Goal: Task Accomplishment & Management: Manage account settings

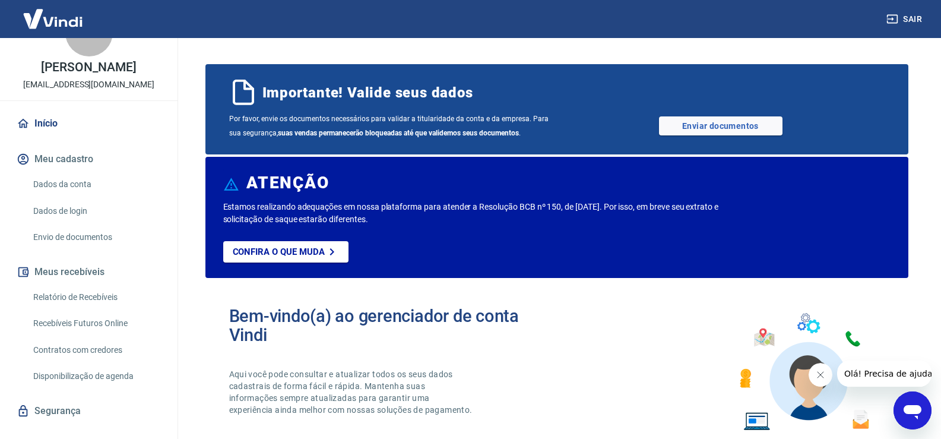
scroll to position [59, 0]
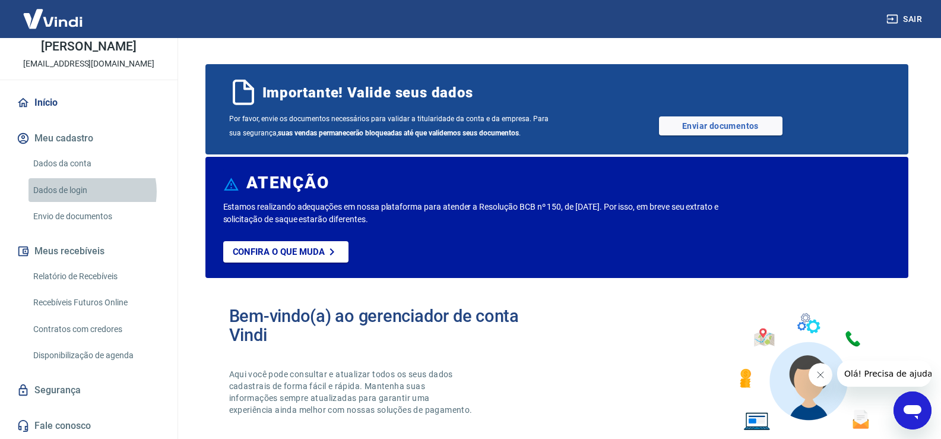
click at [87, 191] on link "Dados de login" at bounding box center [95, 190] width 135 height 24
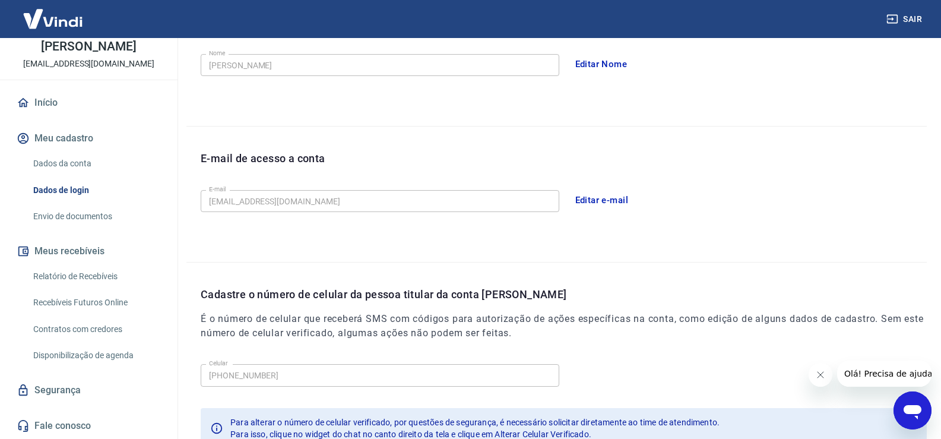
scroll to position [322, 0]
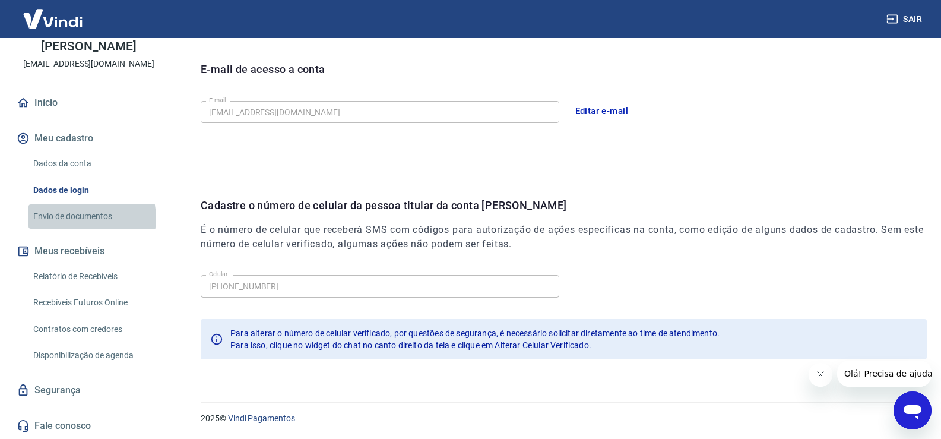
click at [83, 218] on link "Envio de documentos" at bounding box center [95, 216] width 135 height 24
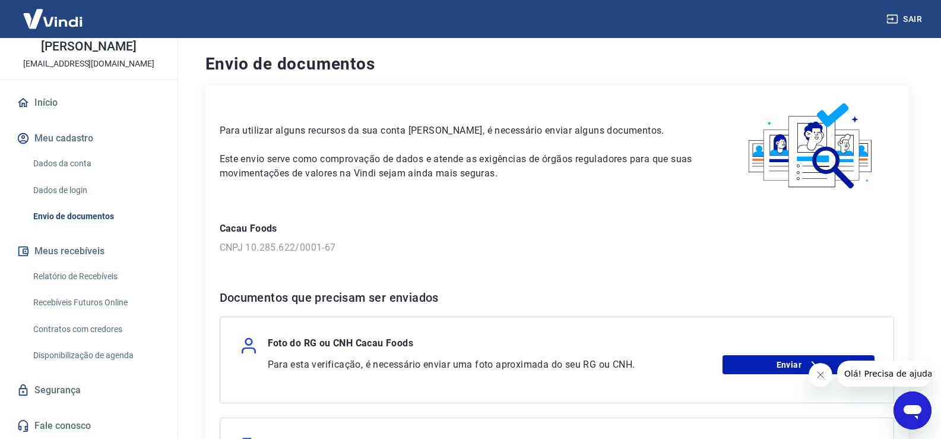
click at [54, 379] on link "Segurança" at bounding box center [88, 390] width 149 height 26
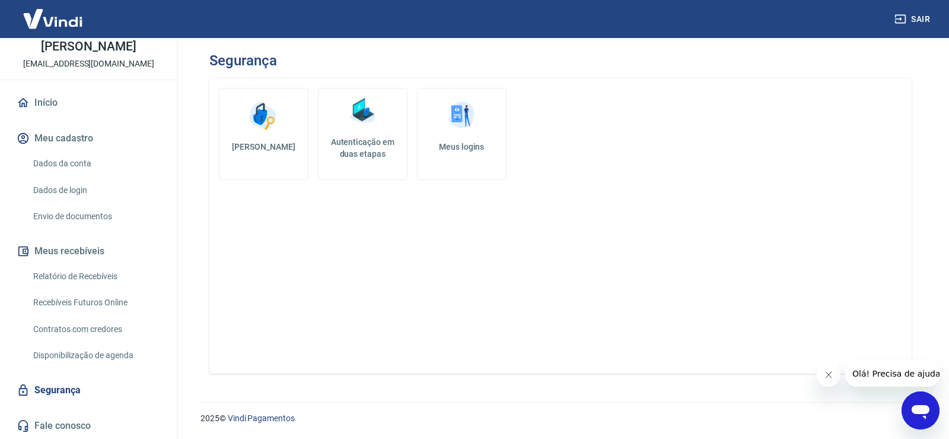
click at [360, 148] on h5 "Autenticação em duas etapas" at bounding box center [362, 148] width 79 height 24
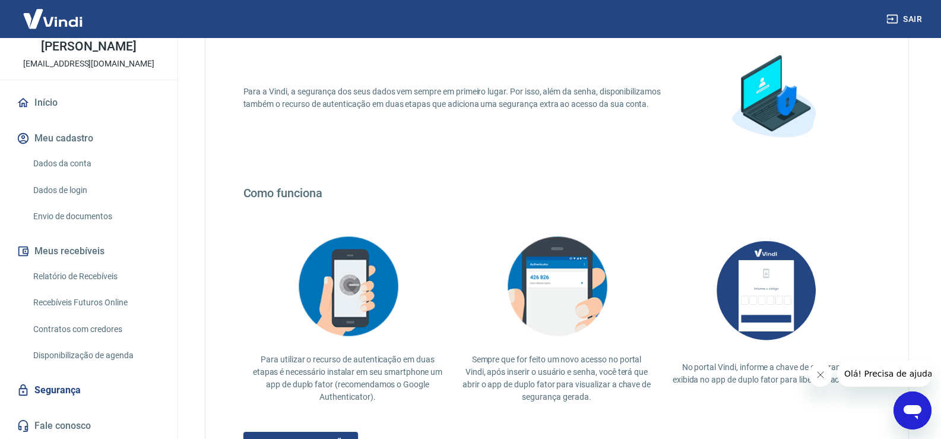
scroll to position [205, 0]
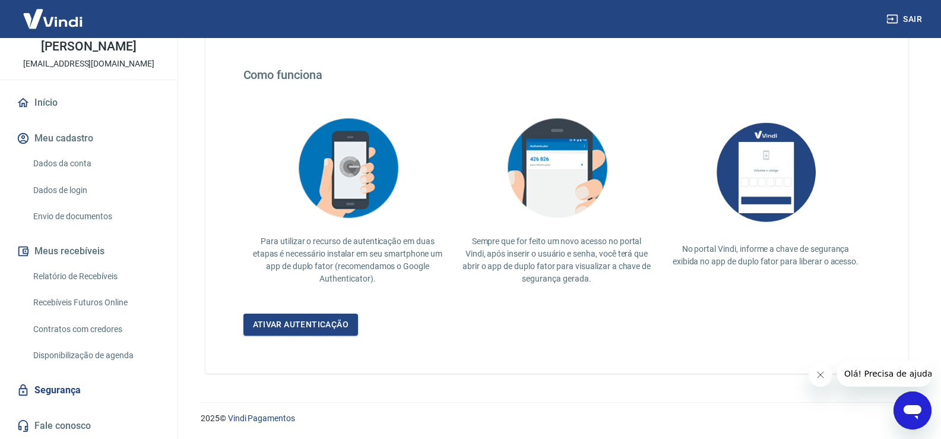
click at [311, 336] on div "Para a Vindi, a segurança dos seus dados vem sempre em primeiro lugar. Por isso…" at bounding box center [556, 123] width 703 height 500
click at [316, 324] on link "Ativar autenticação" at bounding box center [300, 324] width 115 height 22
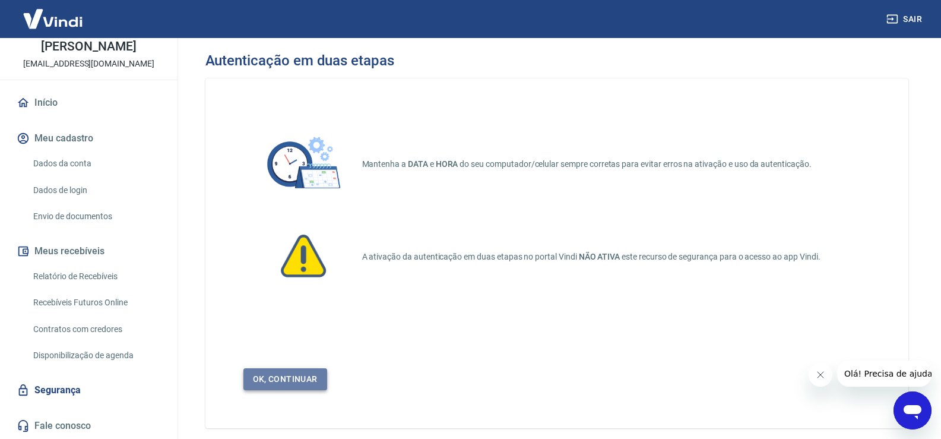
click at [296, 380] on link "Ok, continuar" at bounding box center [285, 379] width 84 height 22
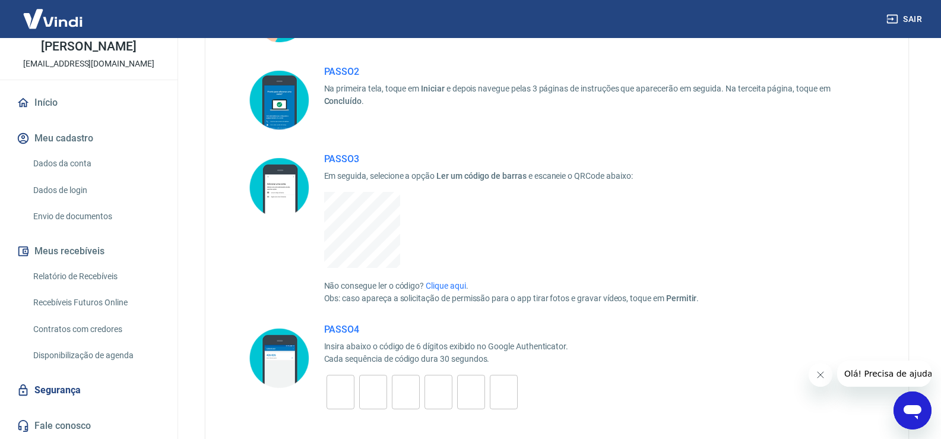
scroll to position [178, 0]
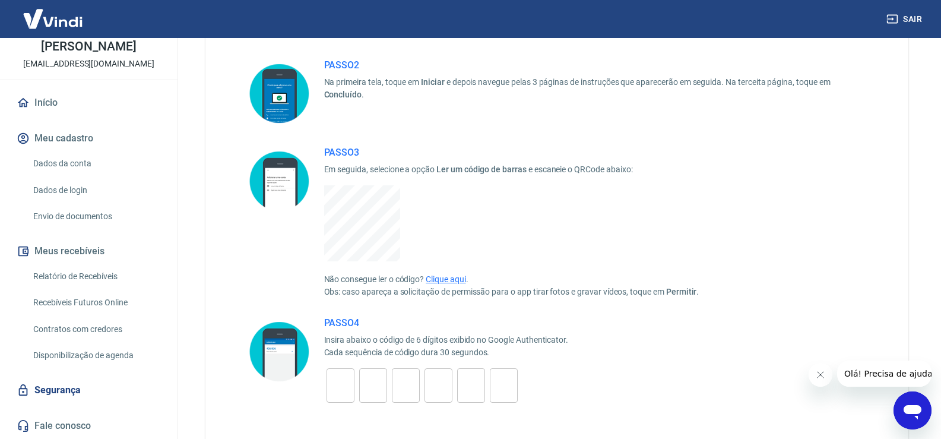
click at [453, 277] on link "Clique aqui" at bounding box center [445, 278] width 40 height 9
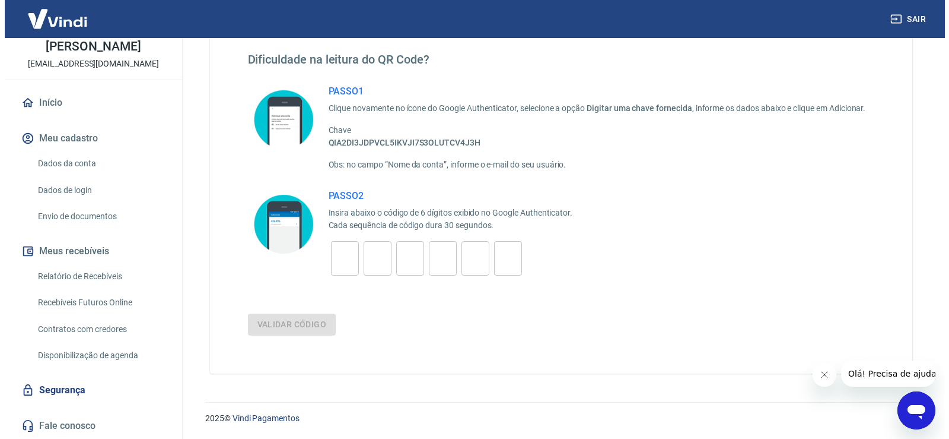
scroll to position [64, 0]
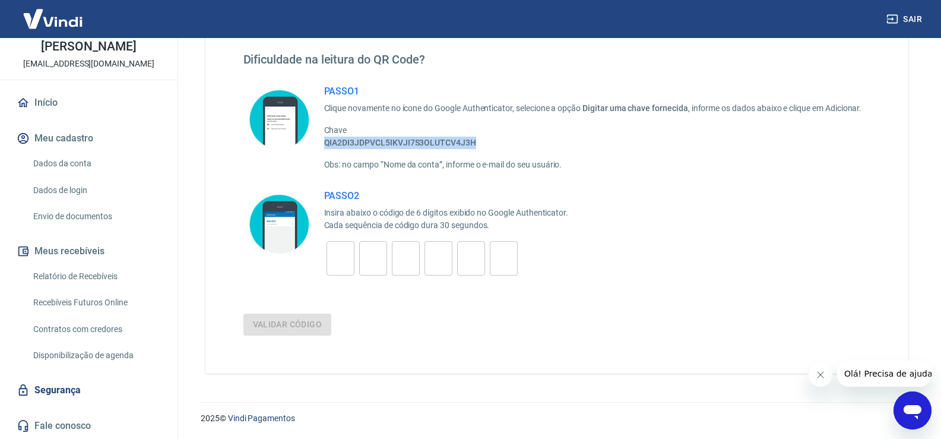
drag, startPoint x: 479, startPoint y: 141, endPoint x: 326, endPoint y: 143, distance: 153.7
click at [326, 143] on p "QIA2DI3JDPVCL5IKVJI7S3OLUTCV4J3H" at bounding box center [593, 142] width 538 height 12
click at [348, 261] on input "tel" at bounding box center [340, 259] width 28 height 26
paste input "8"
type input "8"
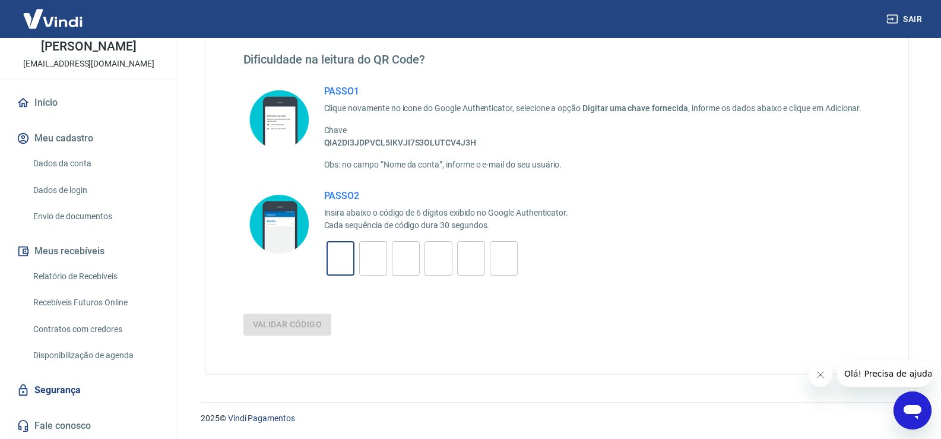
type input "7"
type input "3"
type input "0"
type input "9"
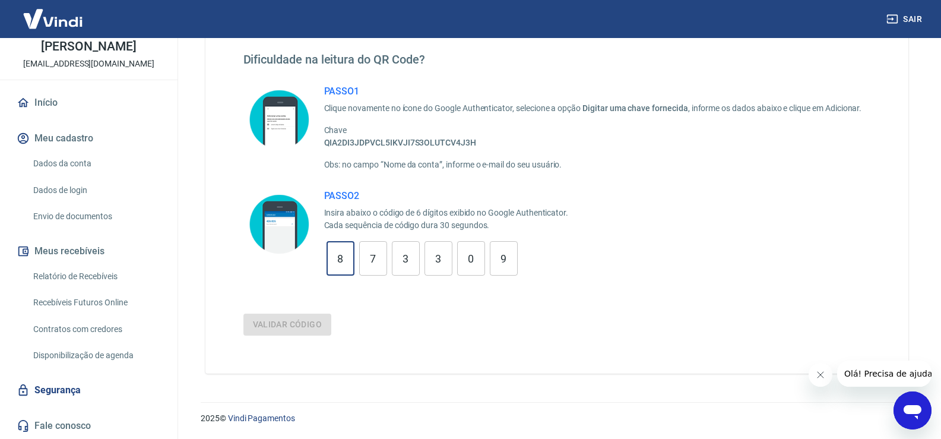
type input "8"
click at [291, 310] on form "PASSO 2 Insira abaixo o código de 6 dígitos exibido no Google Authenticator. Ca…" at bounding box center [556, 262] width 627 height 145
drag, startPoint x: 285, startPoint y: 323, endPoint x: 306, endPoint y: 319, distance: 21.3
click at [285, 324] on button "Validar código" at bounding box center [287, 324] width 88 height 22
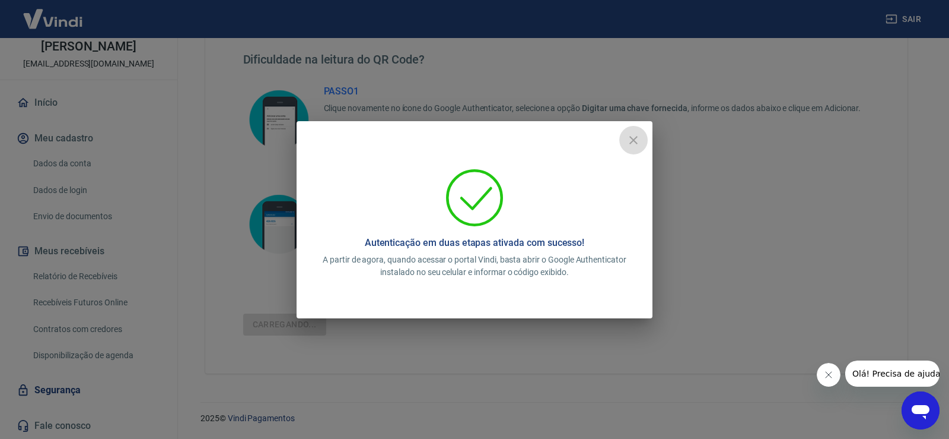
click at [637, 145] on icon "close" at bounding box center [634, 140] width 14 height 14
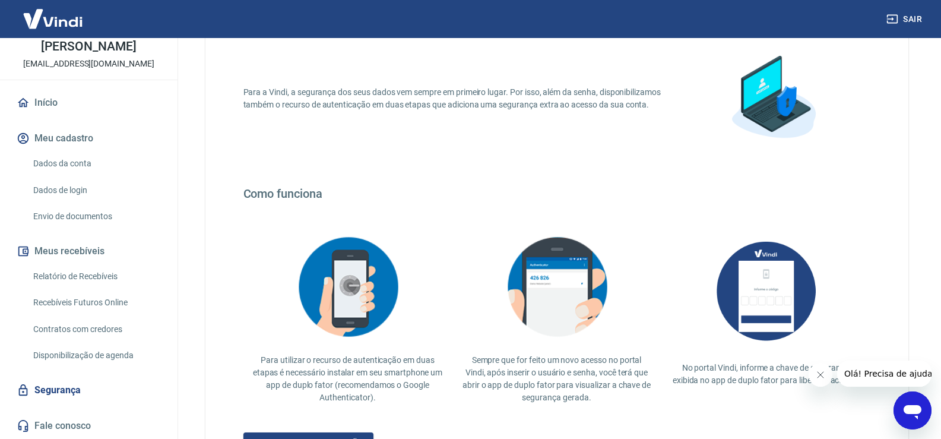
scroll to position [205, 0]
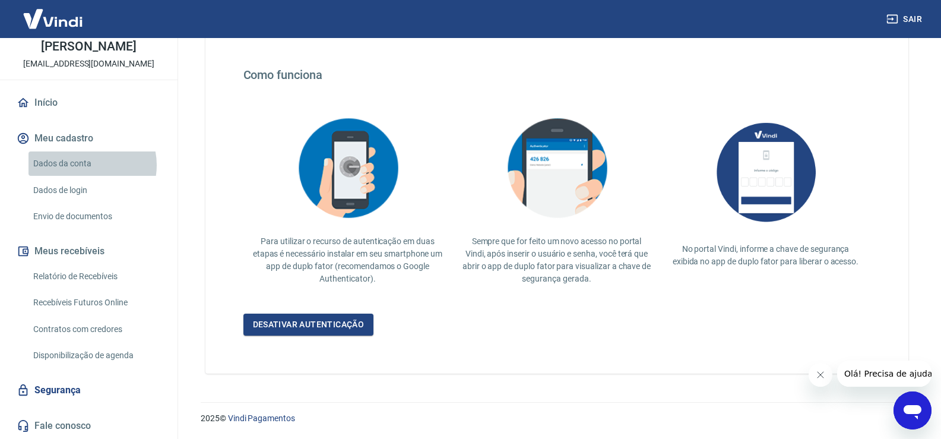
click at [88, 165] on link "Dados da conta" at bounding box center [95, 163] width 135 height 24
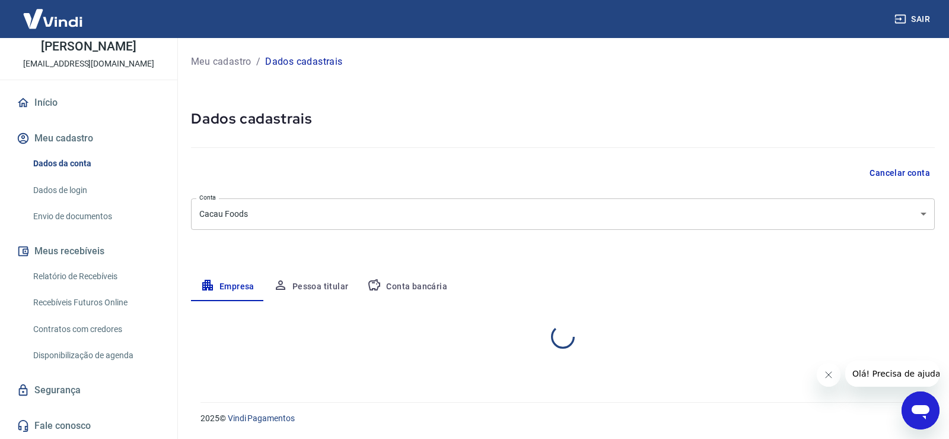
select select "SP"
select select "business"
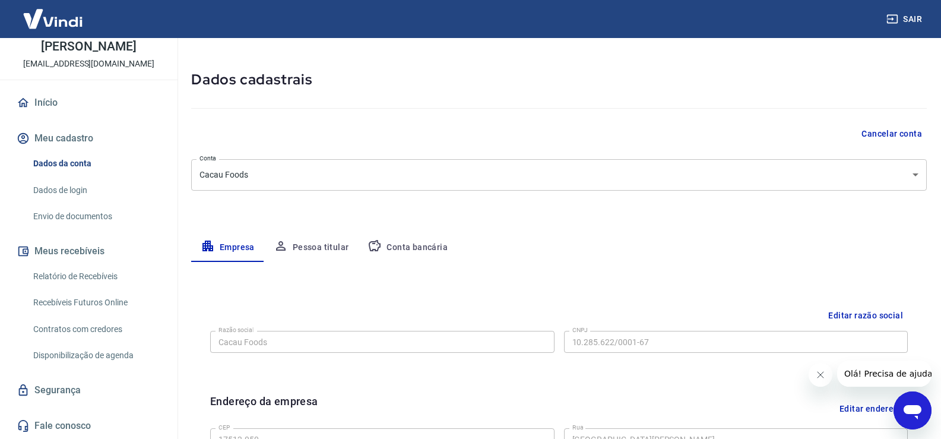
scroll to position [59, 0]
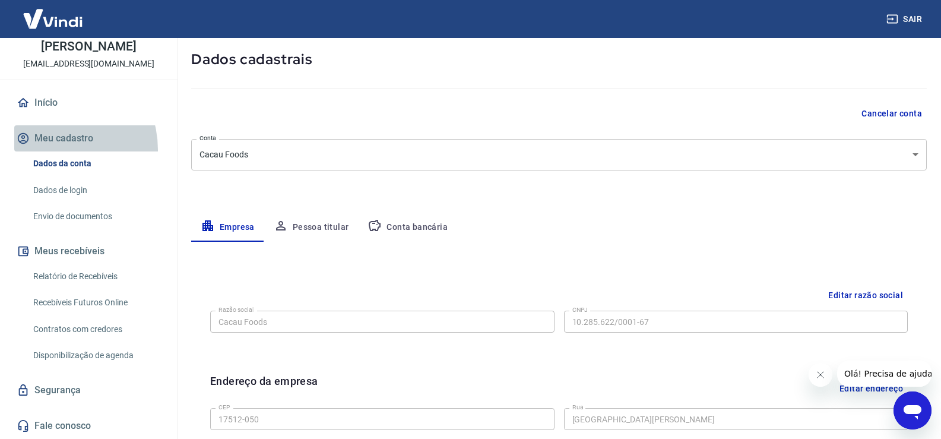
click at [52, 150] on button "Meu cadastro" at bounding box center [88, 138] width 149 height 26
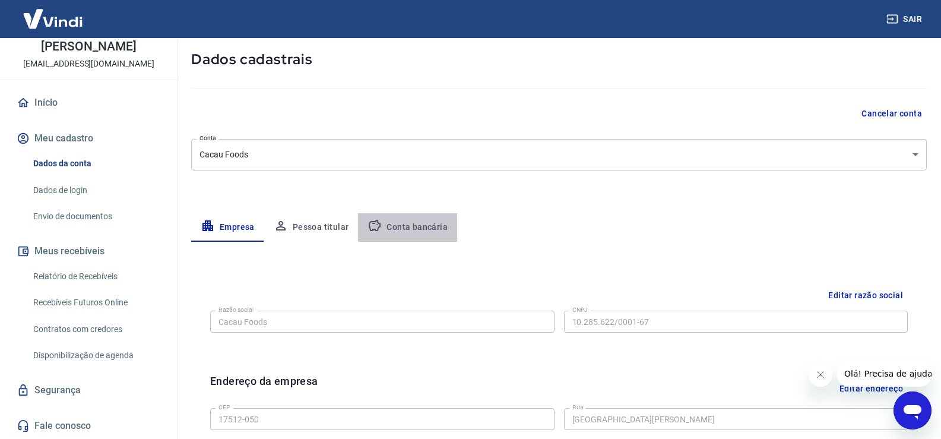
click at [428, 218] on button "Conta bancária" at bounding box center [407, 227] width 99 height 28
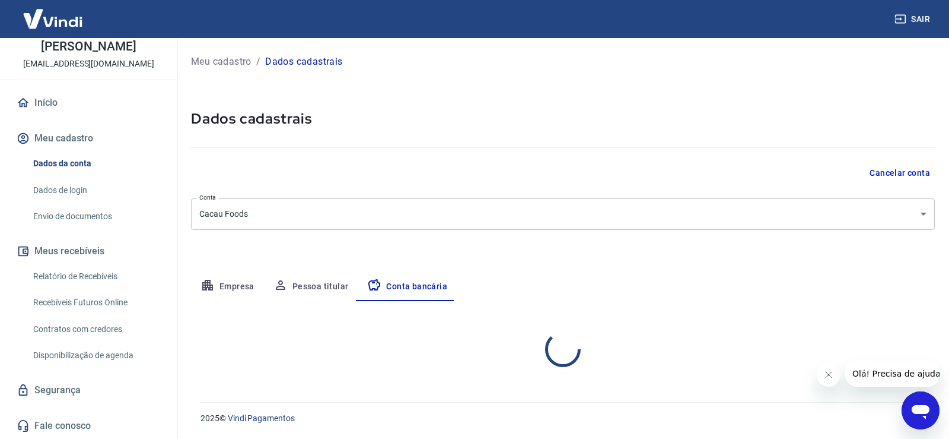
select select "1"
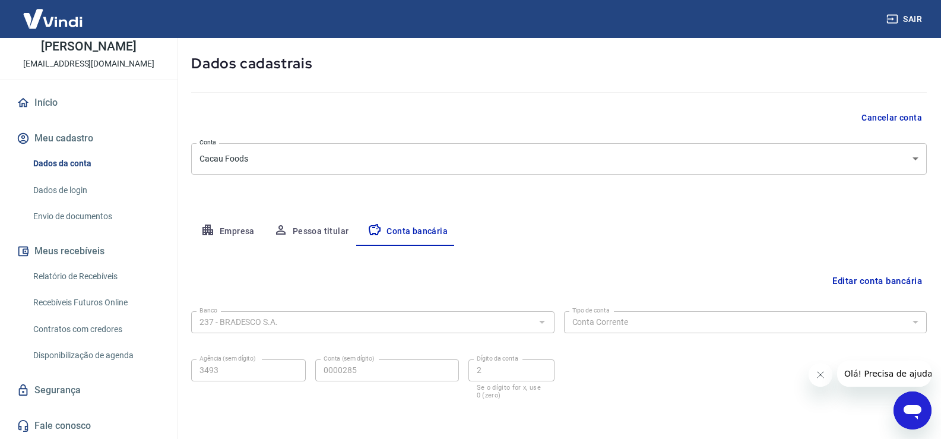
scroll to position [102, 0]
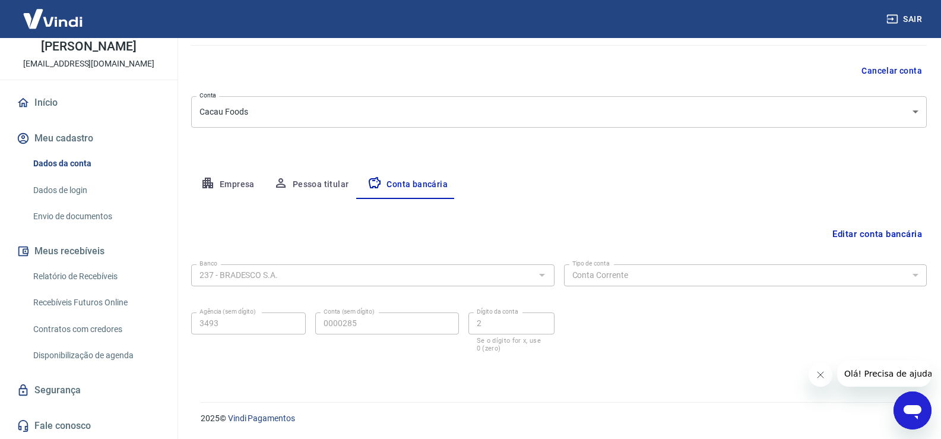
click at [339, 192] on button "Pessoa titular" at bounding box center [311, 184] width 94 height 28
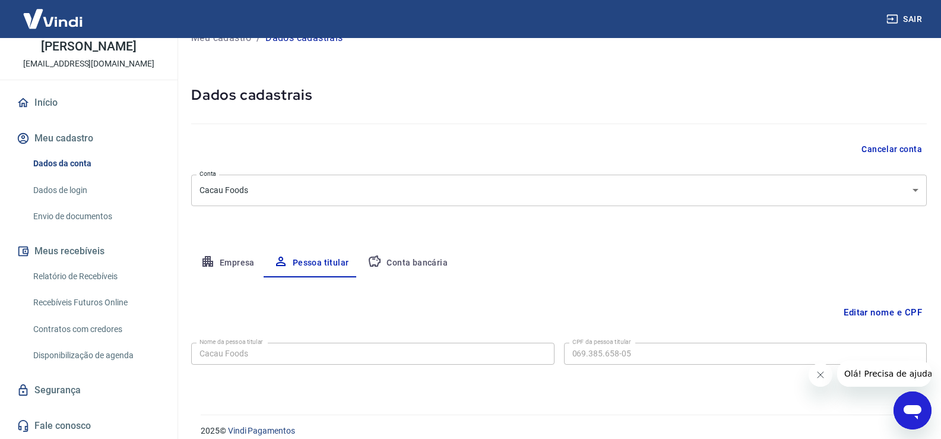
scroll to position [36, 0]
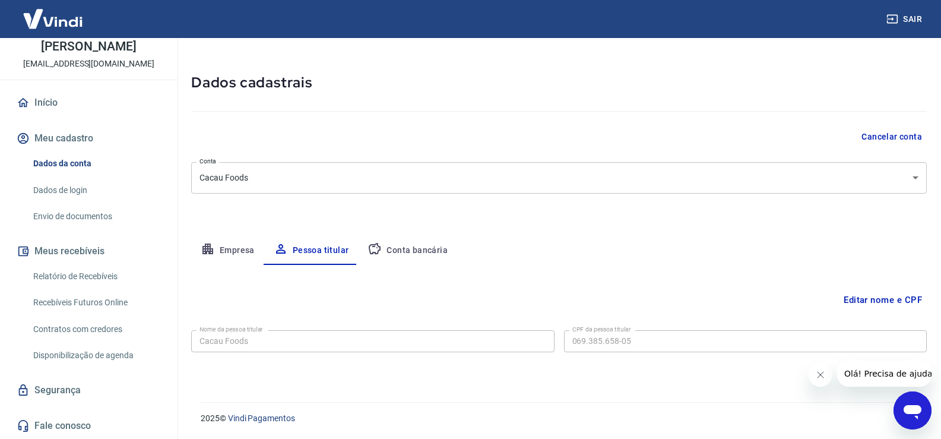
click at [237, 245] on button "Empresa" at bounding box center [227, 250] width 73 height 28
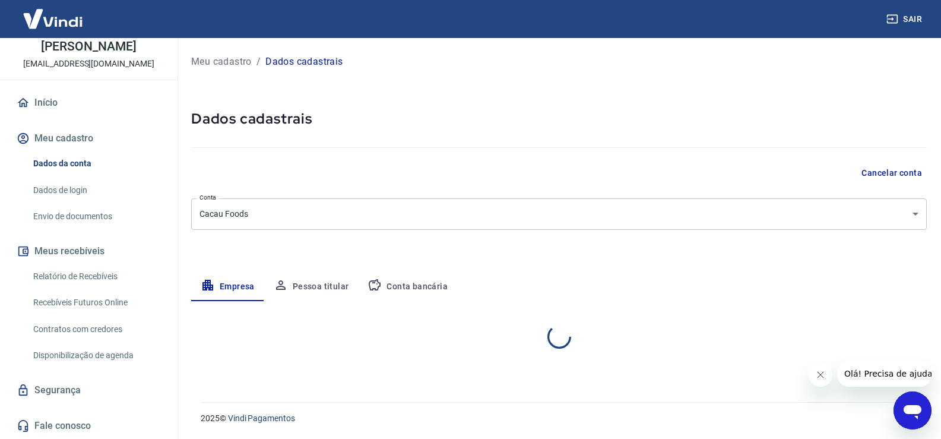
scroll to position [0, 0]
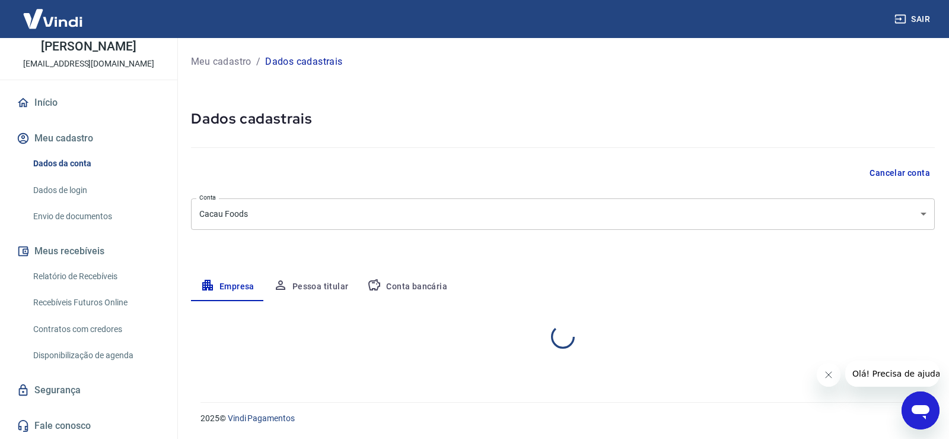
select select "SP"
select select "business"
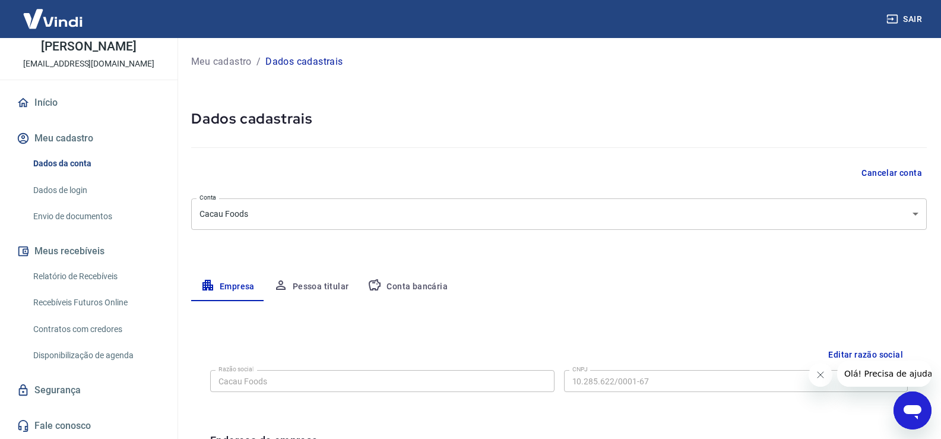
click at [50, 104] on link "Início" at bounding box center [88, 103] width 149 height 26
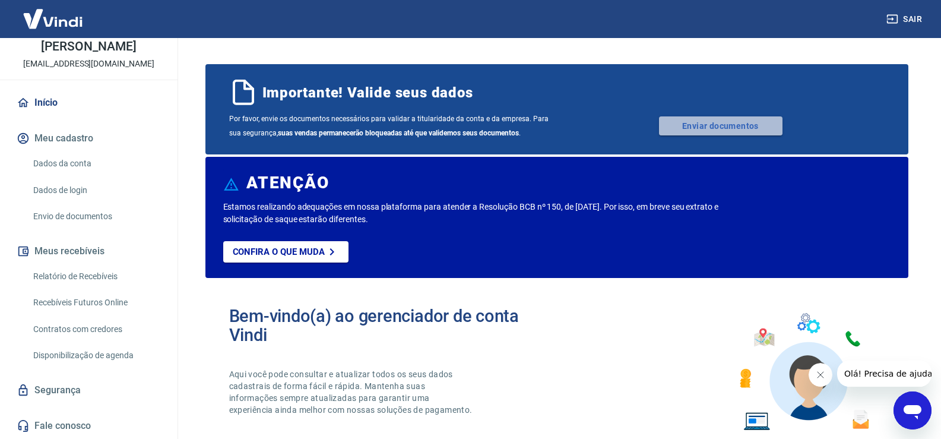
click at [712, 122] on link "Enviar documentos" at bounding box center [720, 125] width 123 height 19
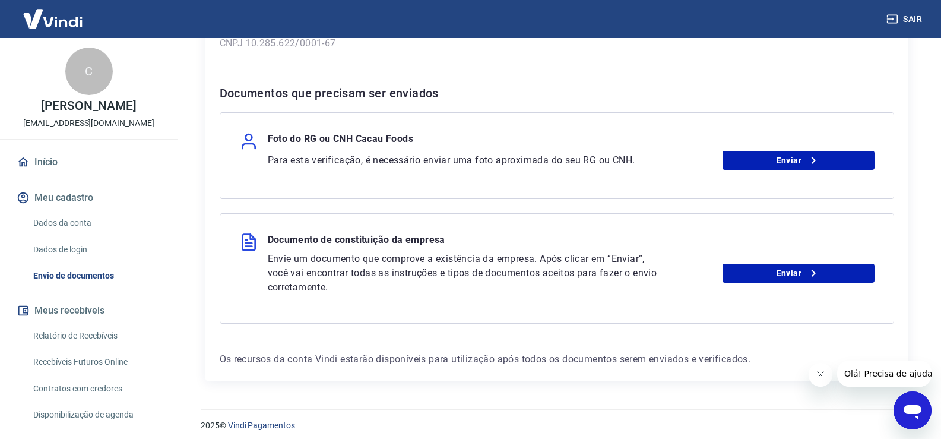
scroll to position [211, 0]
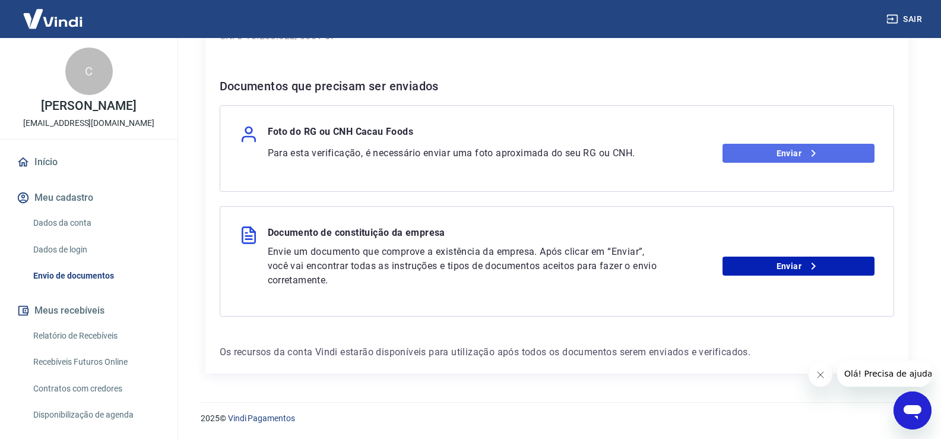
click at [824, 152] on link "Enviar" at bounding box center [798, 153] width 152 height 19
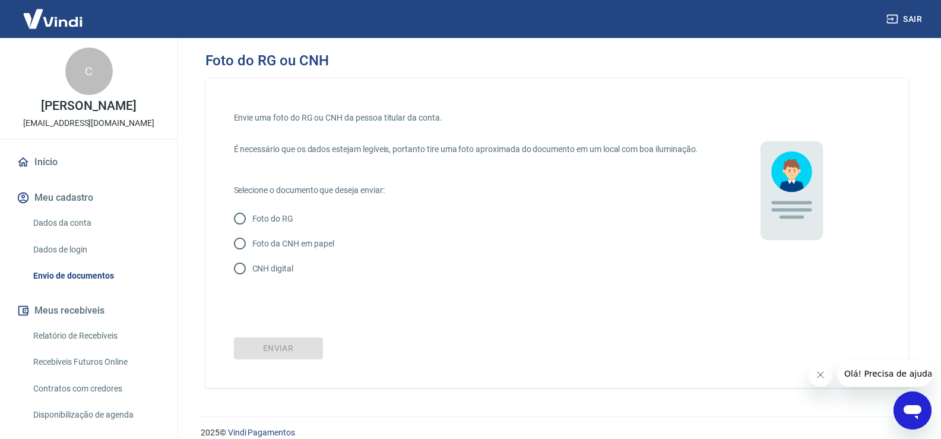
click at [270, 275] on p "CNH digital" at bounding box center [272, 268] width 41 height 12
click at [252, 278] on input "CNH digital" at bounding box center [239, 268] width 25 height 25
radio input "true"
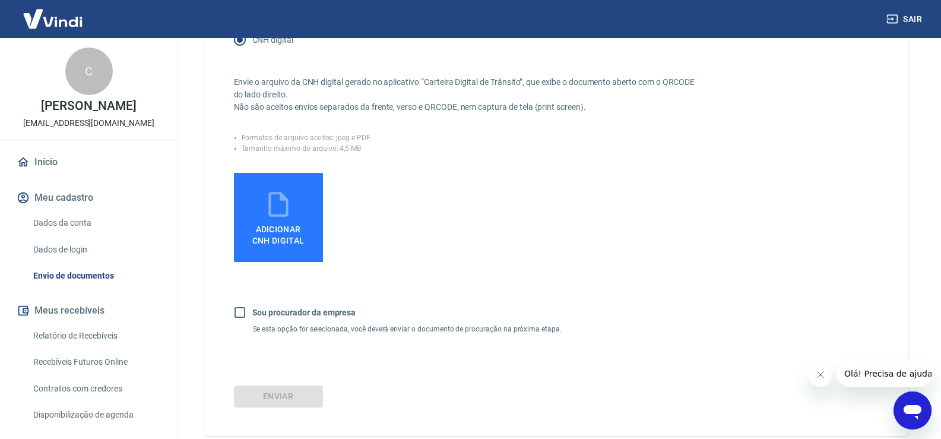
scroll to position [237, 0]
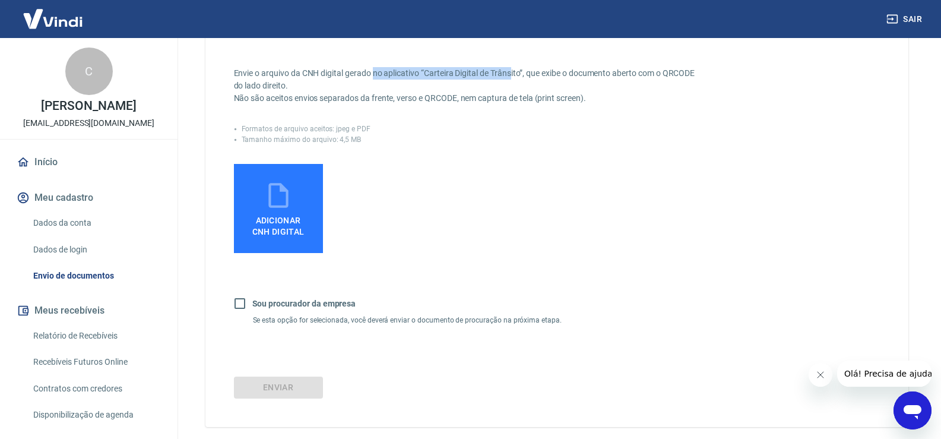
drag, startPoint x: 374, startPoint y: 83, endPoint x: 502, endPoint y: 106, distance: 130.1
click at [510, 85] on p "Envie o arquivo da CNH digital gerado no aplicativo “Carteira Digital de Trânsi…" at bounding box center [468, 85] width 468 height 37
click at [504, 104] on p "Envie o arquivo da CNH digital gerado no aplicativo “Carteira Digital de Trânsi…" at bounding box center [468, 85] width 468 height 37
click at [277, 231] on span "Adicionar CNH Digital" at bounding box center [278, 225] width 52 height 21
click at [0, 0] on input "Adicionar CNH Digital" at bounding box center [0, 0] width 0 height 0
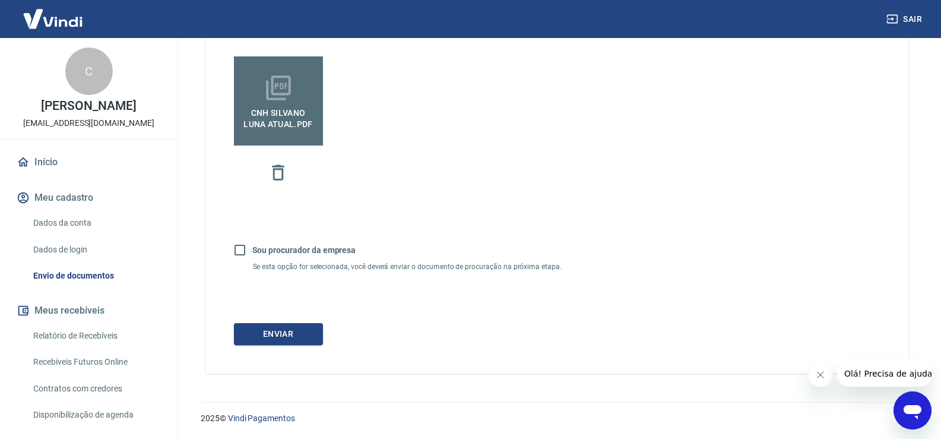
scroll to position [356, 0]
click at [300, 341] on button "Enviar" at bounding box center [278, 334] width 89 height 22
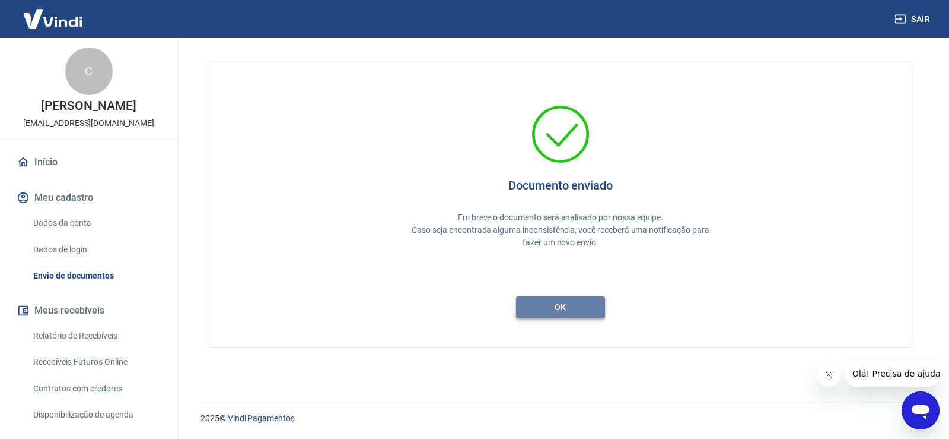
click at [572, 306] on button "ok" at bounding box center [560, 307] width 89 height 22
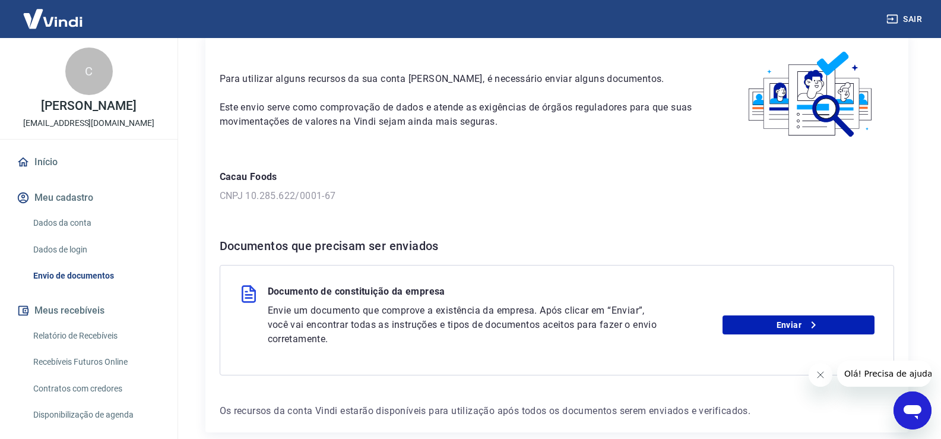
scroll to position [110, 0]
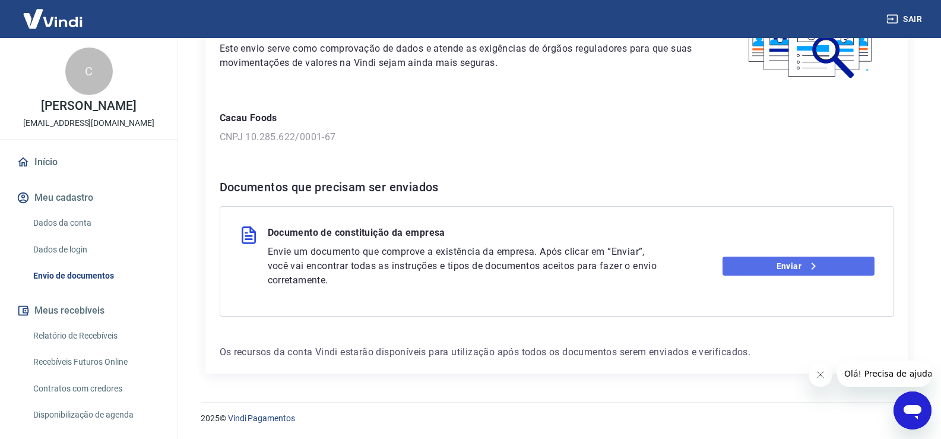
click at [799, 261] on link "Enviar" at bounding box center [798, 265] width 152 height 19
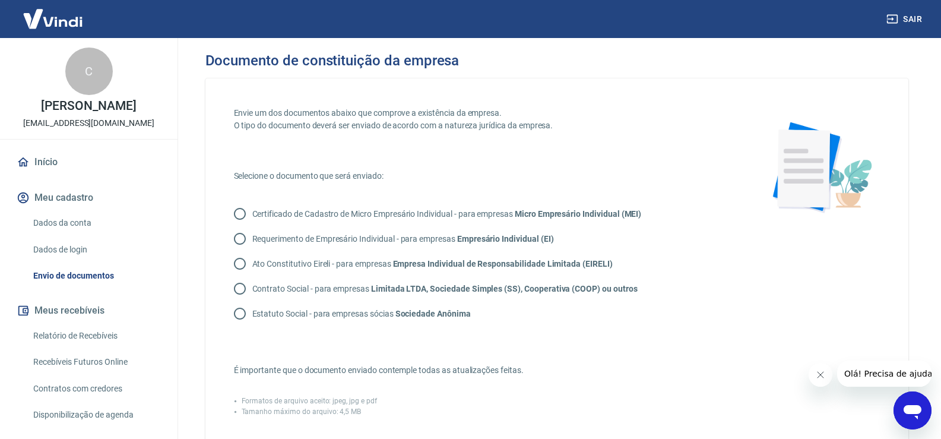
click at [366, 285] on p "Contrato Social - para empresas Limitada LTDA, Sociedade Simples (SS), Cooperat…" at bounding box center [444, 288] width 385 height 12
click at [252, 285] on input "Contrato Social - para empresas Limitada LTDA, Sociedade Simples (SS), Cooperat…" at bounding box center [239, 288] width 25 height 25
radio input "true"
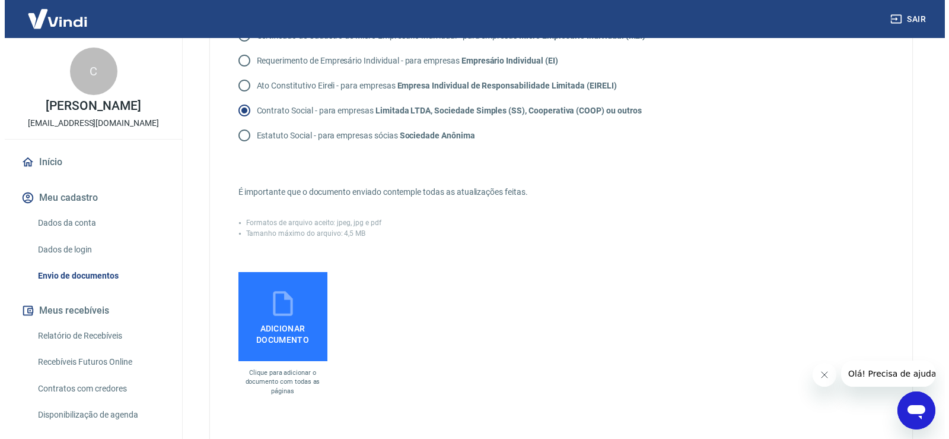
scroll to position [365, 0]
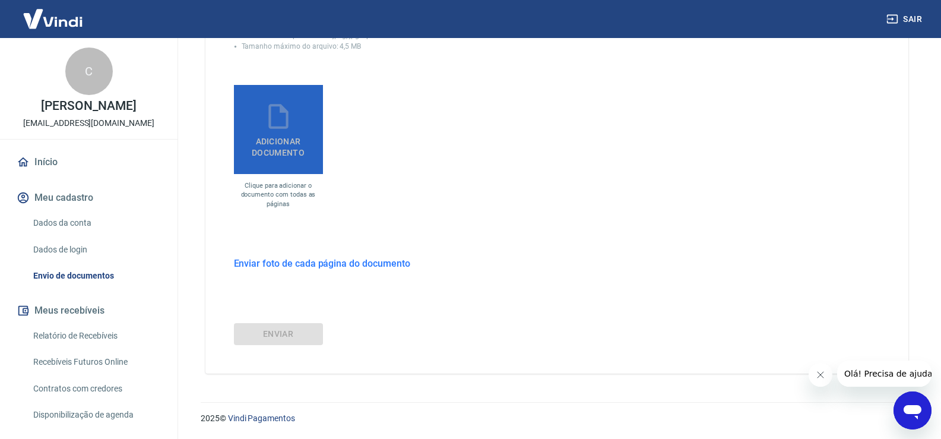
click at [266, 154] on span "Adicionar documento" at bounding box center [279, 144] width 80 height 27
click at [0, 0] on input "Adicionar documento" at bounding box center [0, 0] width 0 height 0
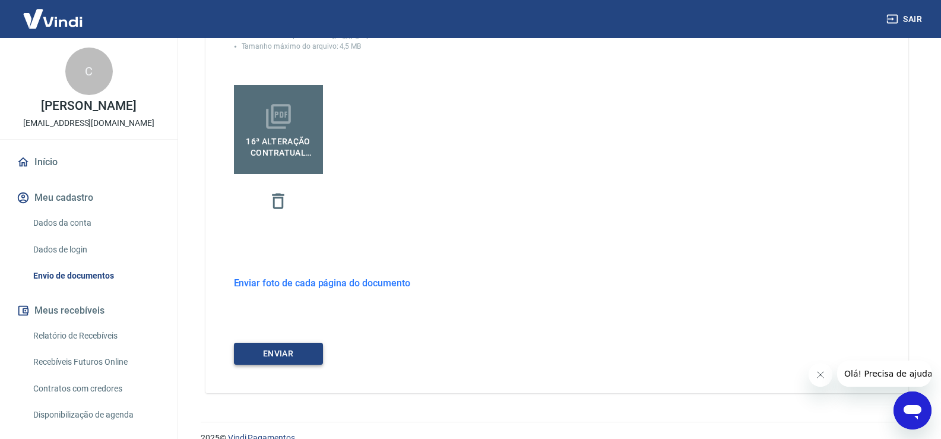
click at [303, 351] on button "ENVIAR" at bounding box center [278, 353] width 89 height 22
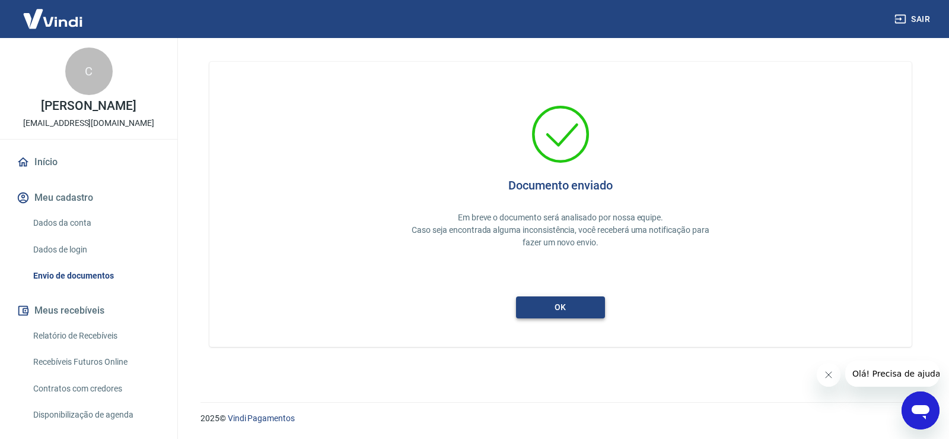
click at [577, 302] on button "ok" at bounding box center [560, 307] width 89 height 22
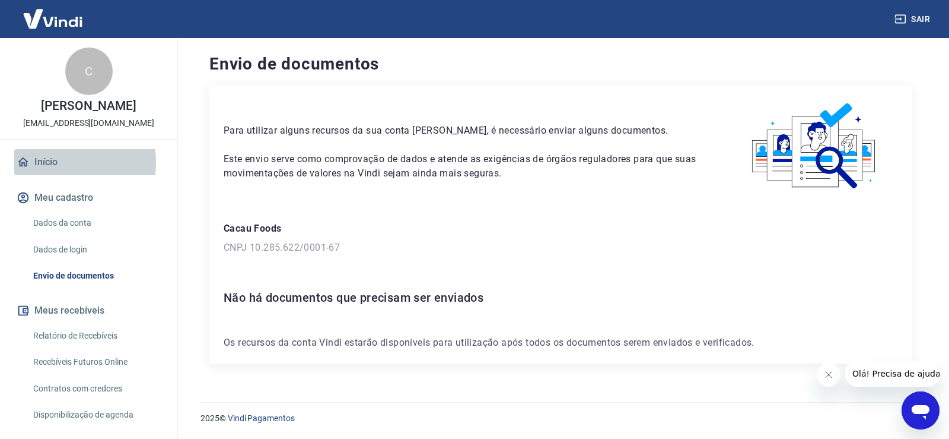
click at [50, 162] on link "Início" at bounding box center [88, 162] width 149 height 26
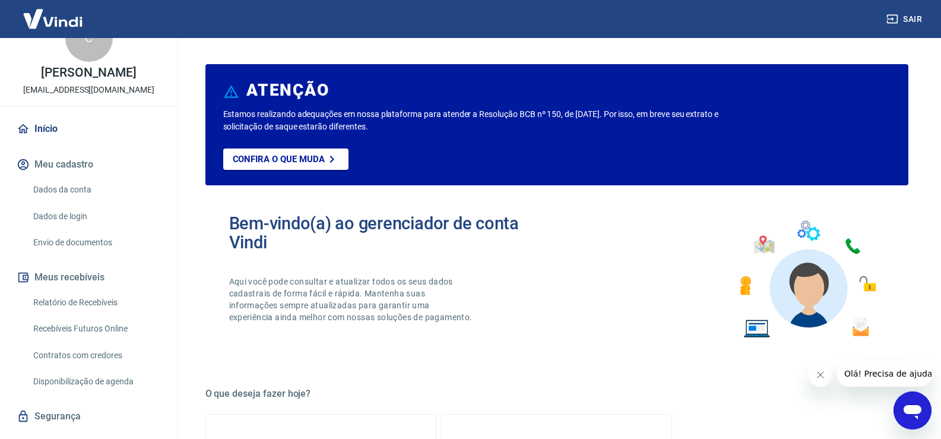
scroll to position [59, 0]
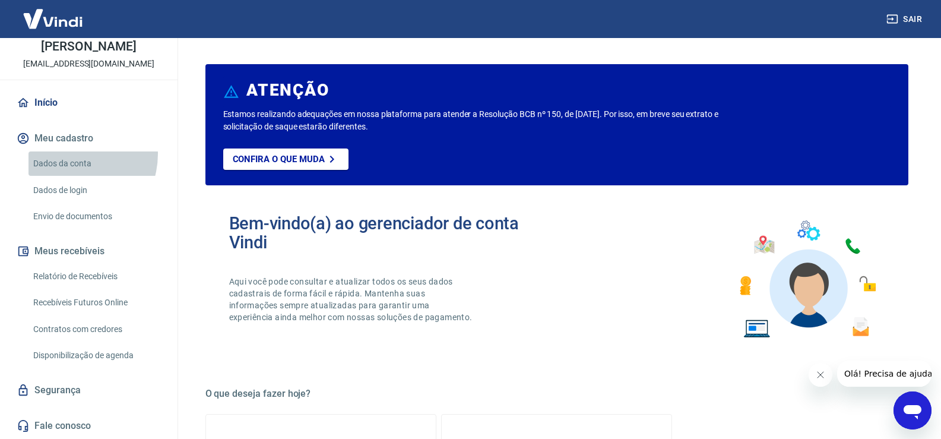
click at [69, 154] on link "Dados da conta" at bounding box center [95, 163] width 135 height 24
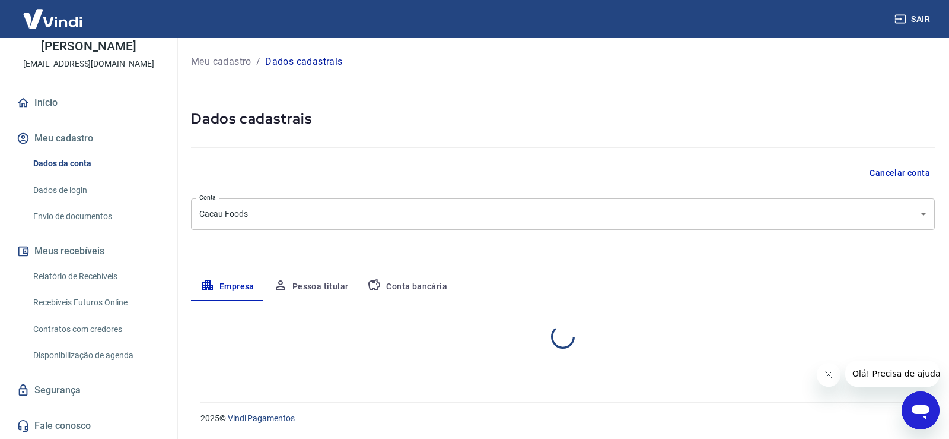
select select "SP"
select select "business"
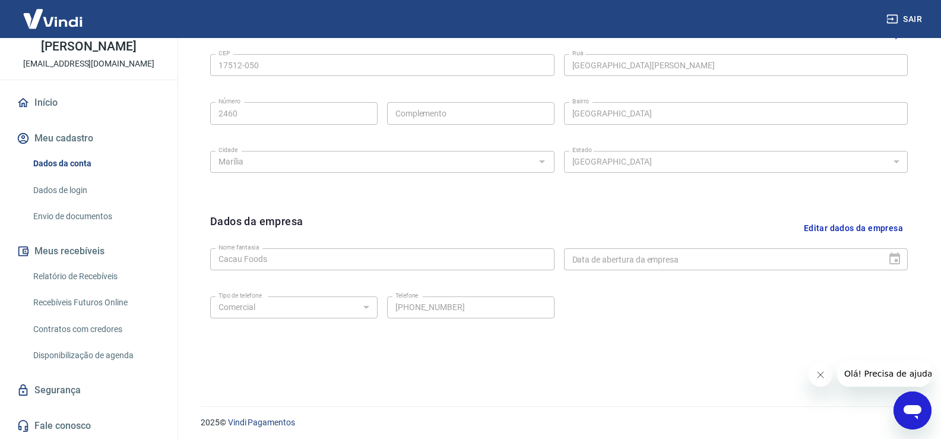
scroll to position [417, 0]
click at [59, 193] on link "Dados de login" at bounding box center [95, 190] width 135 height 24
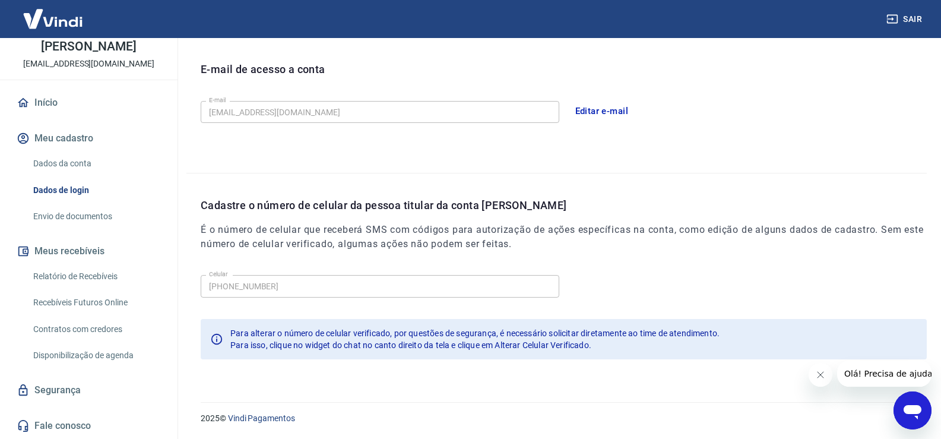
scroll to position [322, 0]
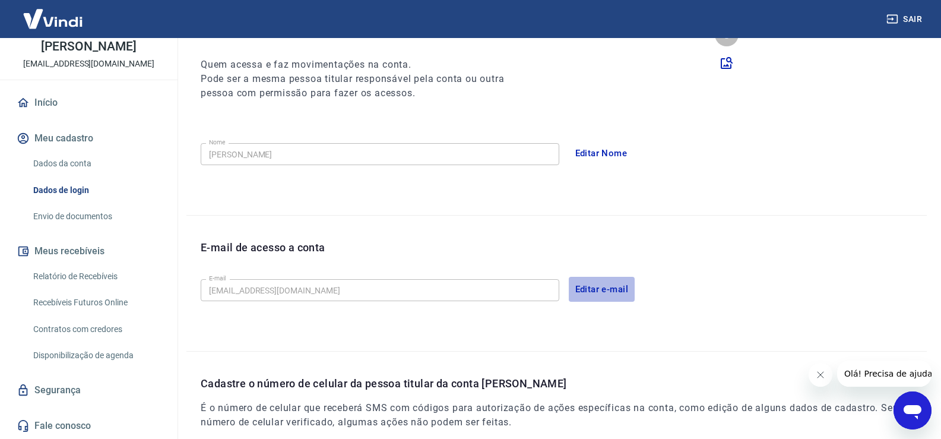
click at [628, 282] on button "Editar e-mail" at bounding box center [602, 289] width 66 height 25
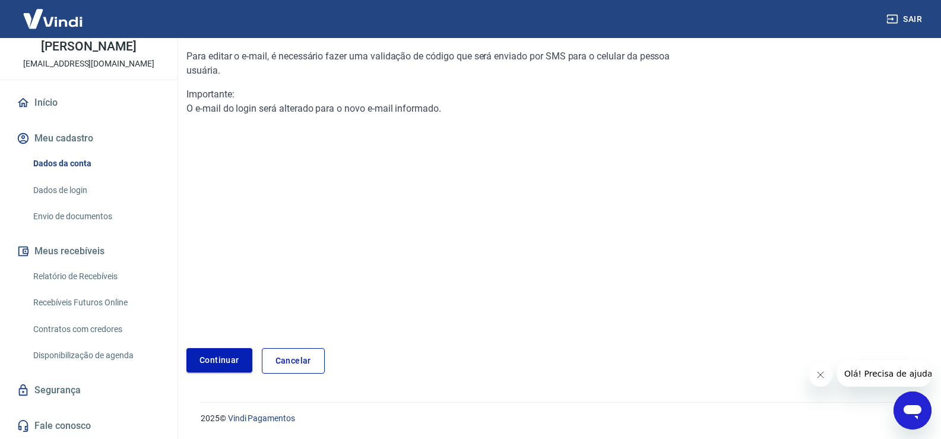
click at [207, 360] on link "Continuar" at bounding box center [219, 360] width 66 height 24
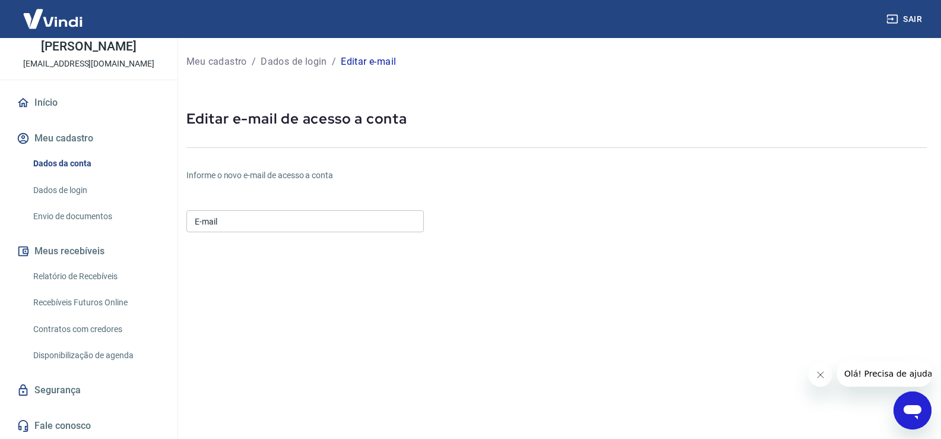
click at [272, 211] on input "E-mail" at bounding box center [304, 221] width 237 height 22
type input "[EMAIL_ADDRESS][DOMAIN_NAME]"
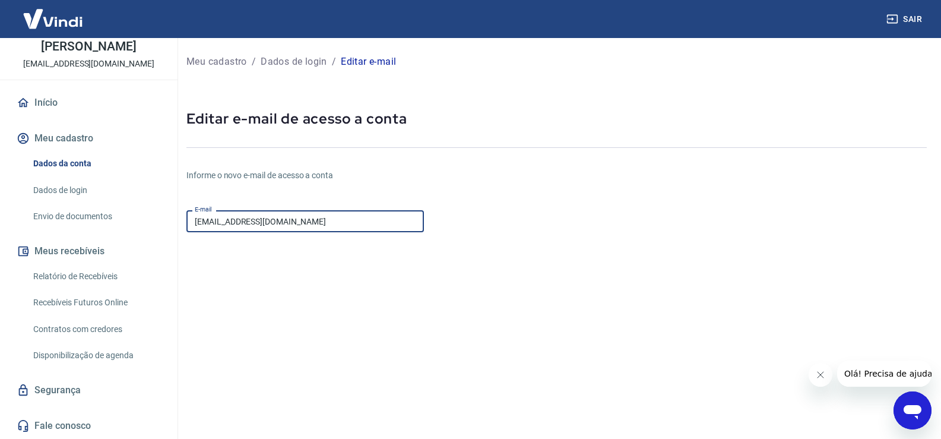
click at [341, 281] on form "E-mail cacaufoods.marketplaces@gmail.com E-mail Continuar Cancelar" at bounding box center [432, 360] width 493 height 311
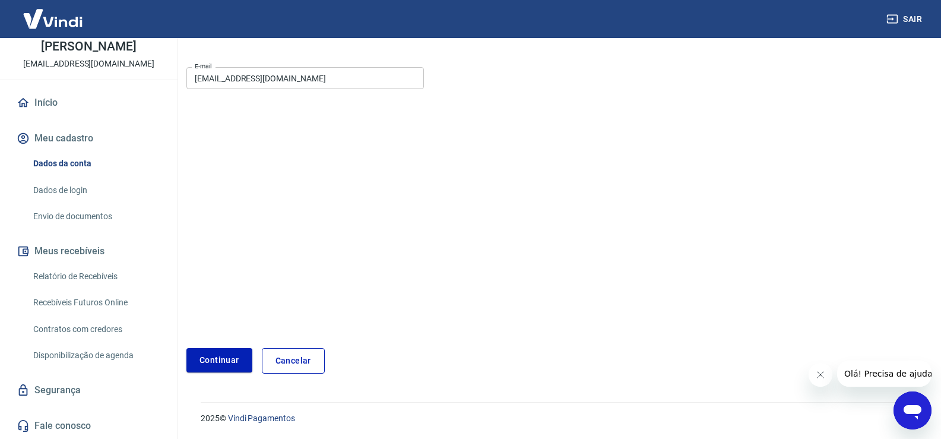
click at [226, 354] on button "Continuar" at bounding box center [219, 360] width 66 height 24
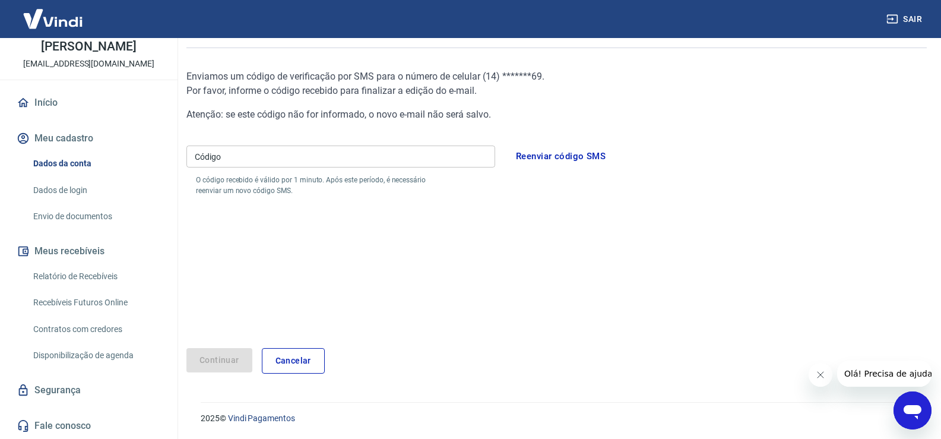
scroll to position [40, 0]
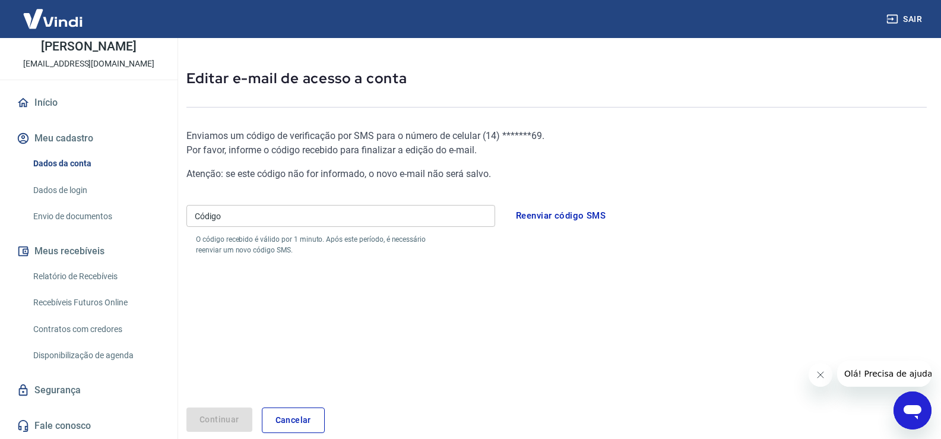
click at [250, 208] on input "Código" at bounding box center [340, 216] width 309 height 22
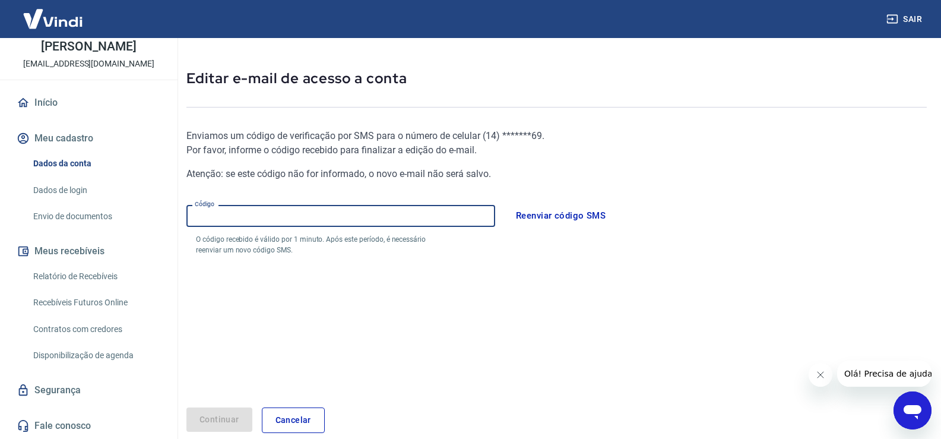
paste input "672707"
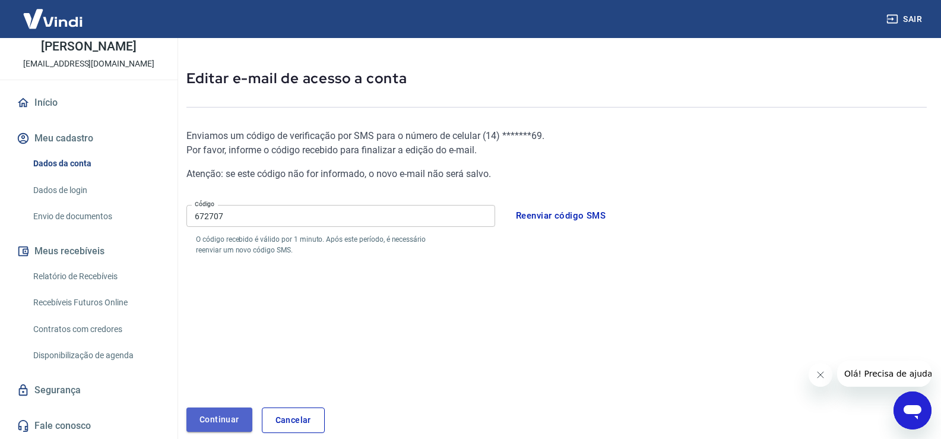
click at [225, 423] on button "Continuar" at bounding box center [219, 419] width 66 height 24
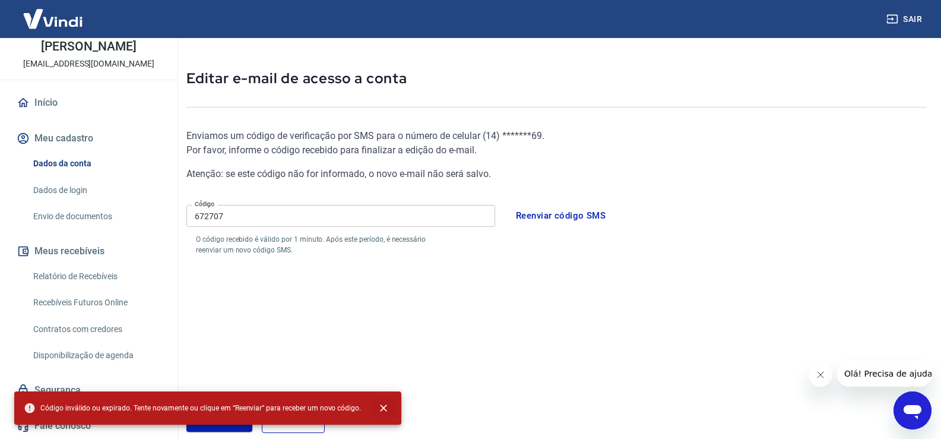
click at [381, 399] on button "close" at bounding box center [383, 408] width 26 height 26
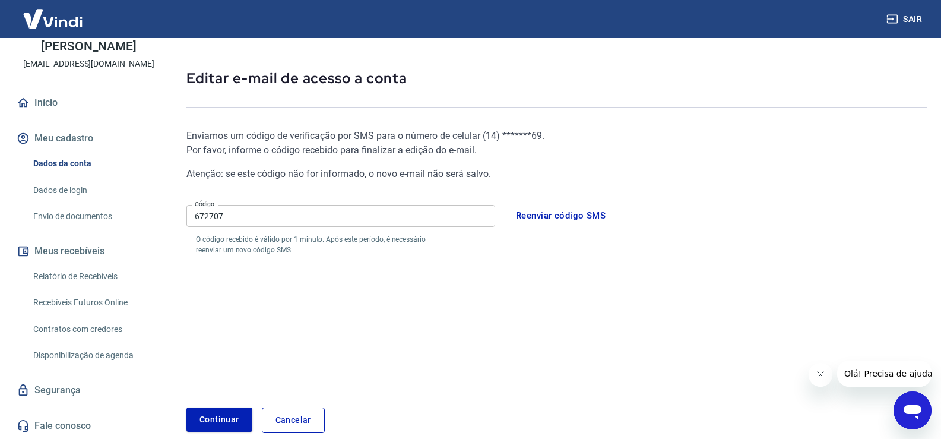
click at [322, 218] on input "672707" at bounding box center [340, 216] width 309 height 22
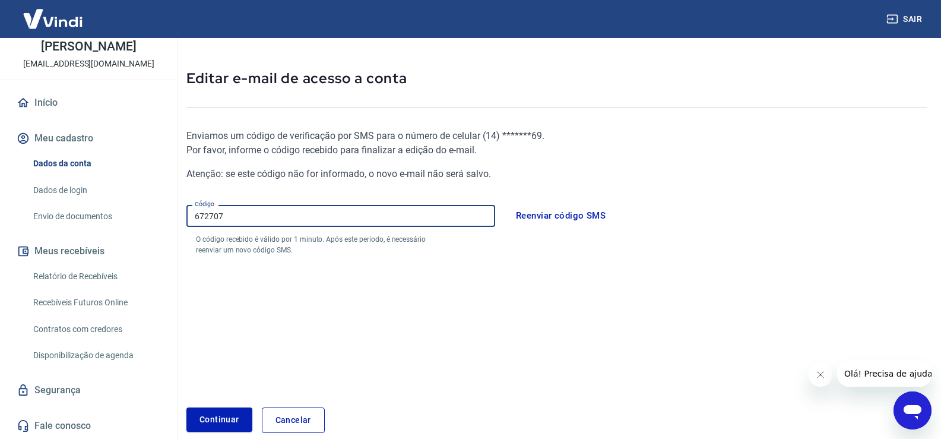
paste input "57675"
type input "576757"
click at [214, 407] on button "Continuar" at bounding box center [219, 419] width 66 height 24
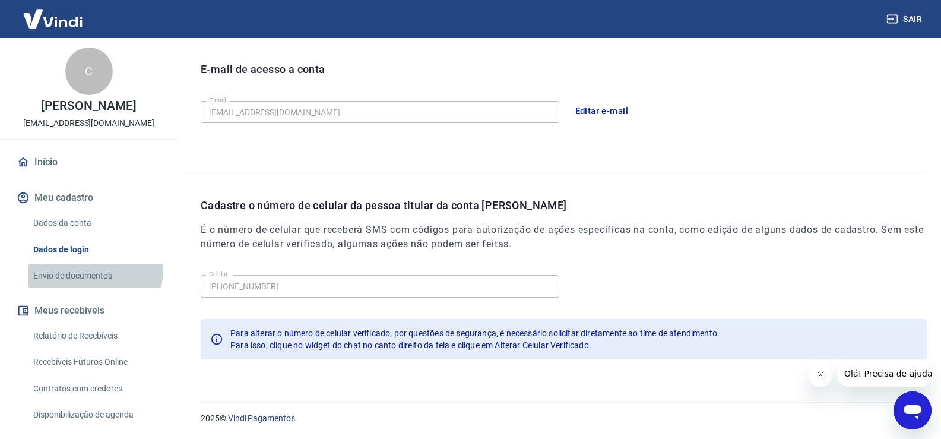
click at [95, 269] on link "Envio de documentos" at bounding box center [95, 275] width 135 height 24
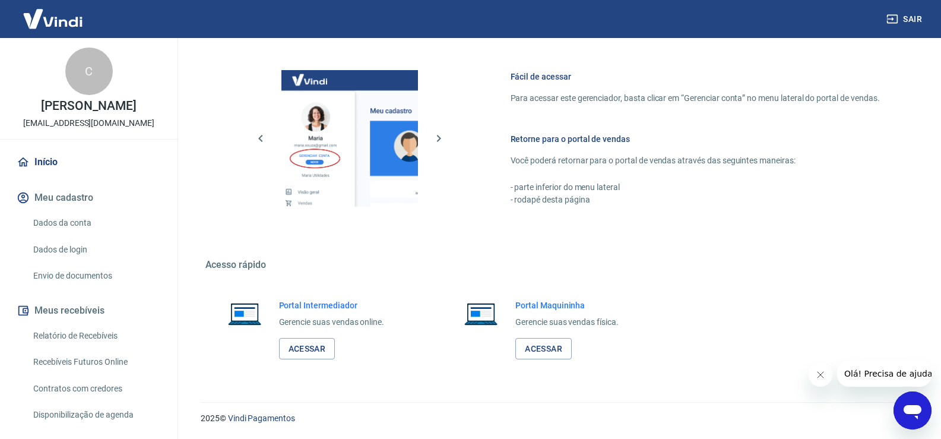
click at [54, 152] on link "Início" at bounding box center [88, 162] width 149 height 26
